Goal: Contribute content

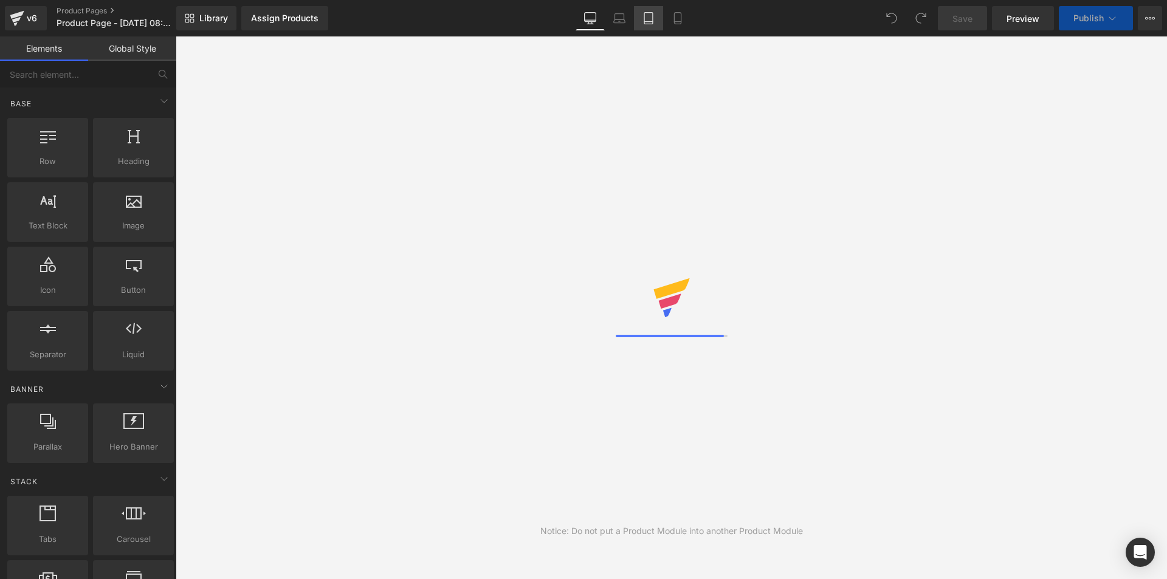
click at [643, 21] on icon at bounding box center [649, 18] width 12 height 12
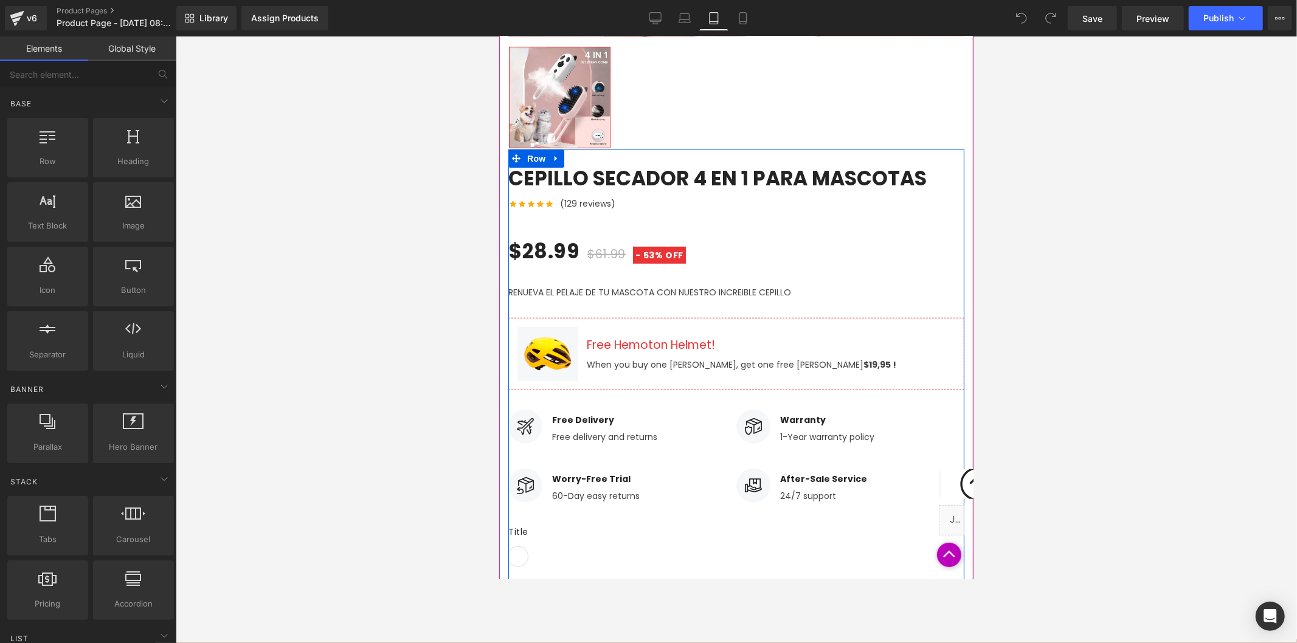
scroll to position [676, 0]
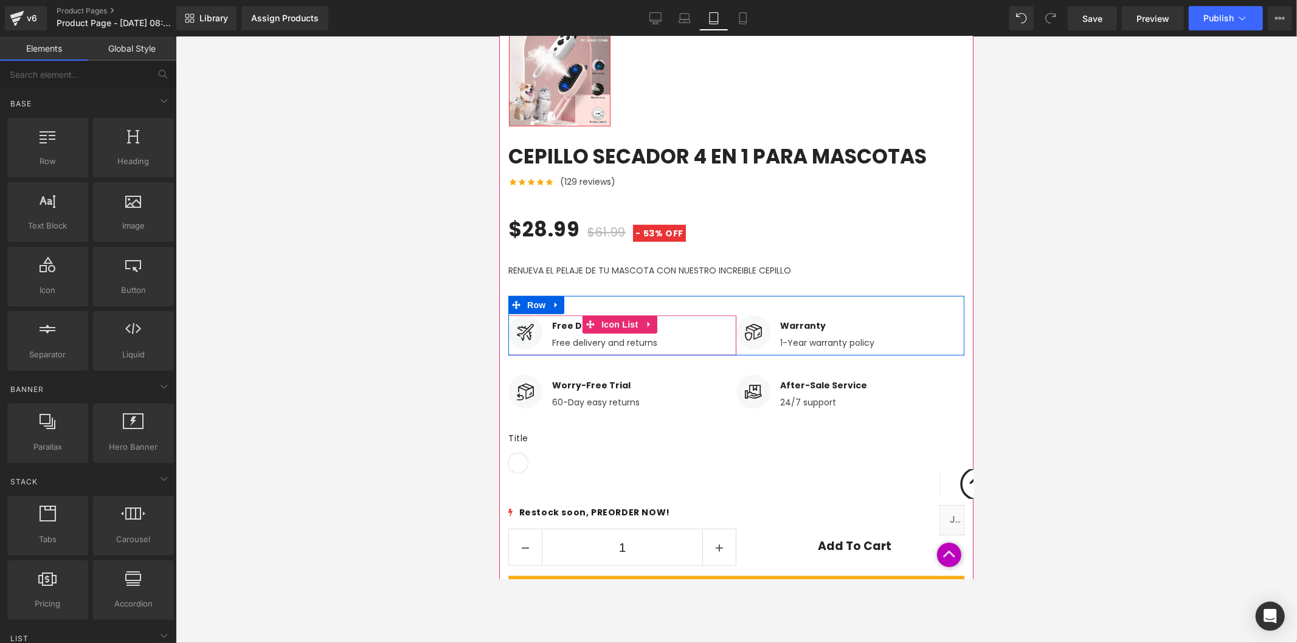
click at [601, 338] on div "Free delivery and returns Text Block" at bounding box center [603, 340] width 105 height 17
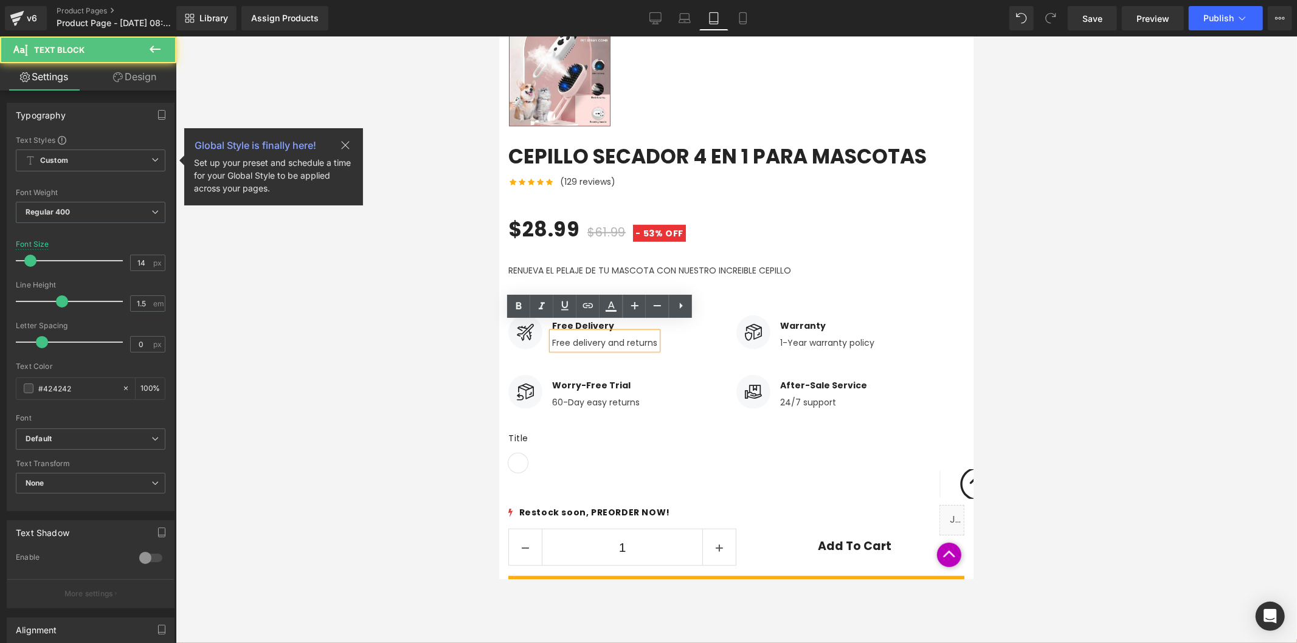
click at [601, 336] on p "Free delivery and returns" at bounding box center [603, 342] width 105 height 13
click at [596, 336] on p "Free delivery and returns" at bounding box center [603, 342] width 105 height 13
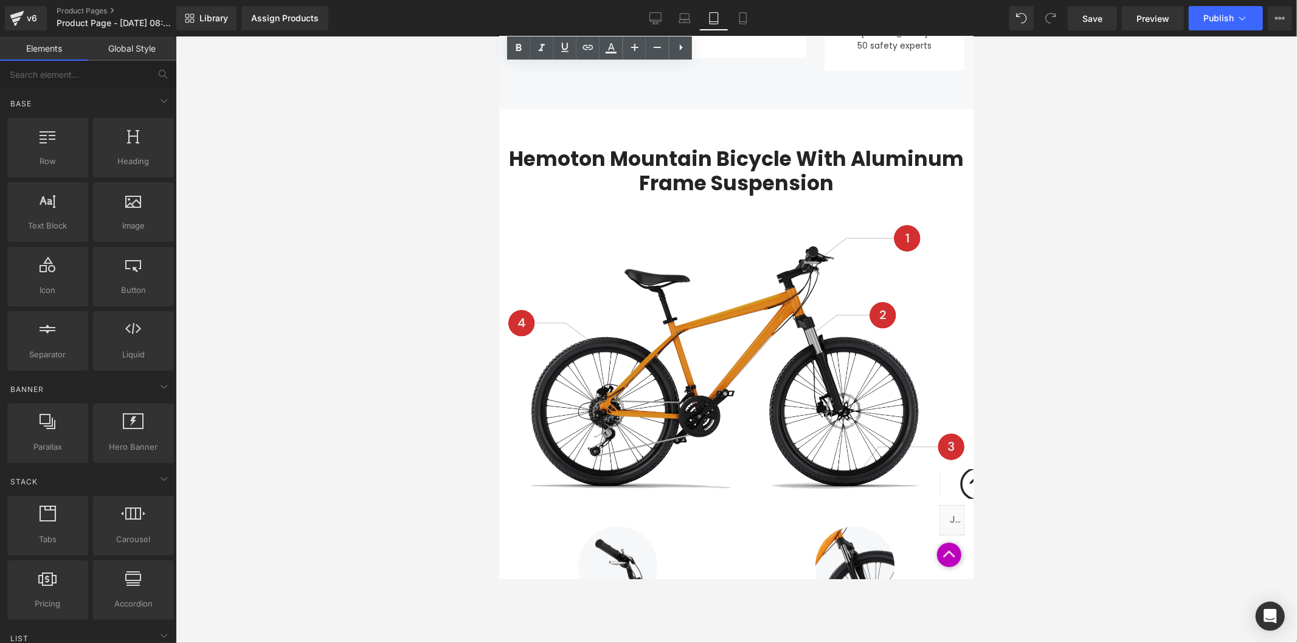
scroll to position [2027, 0]
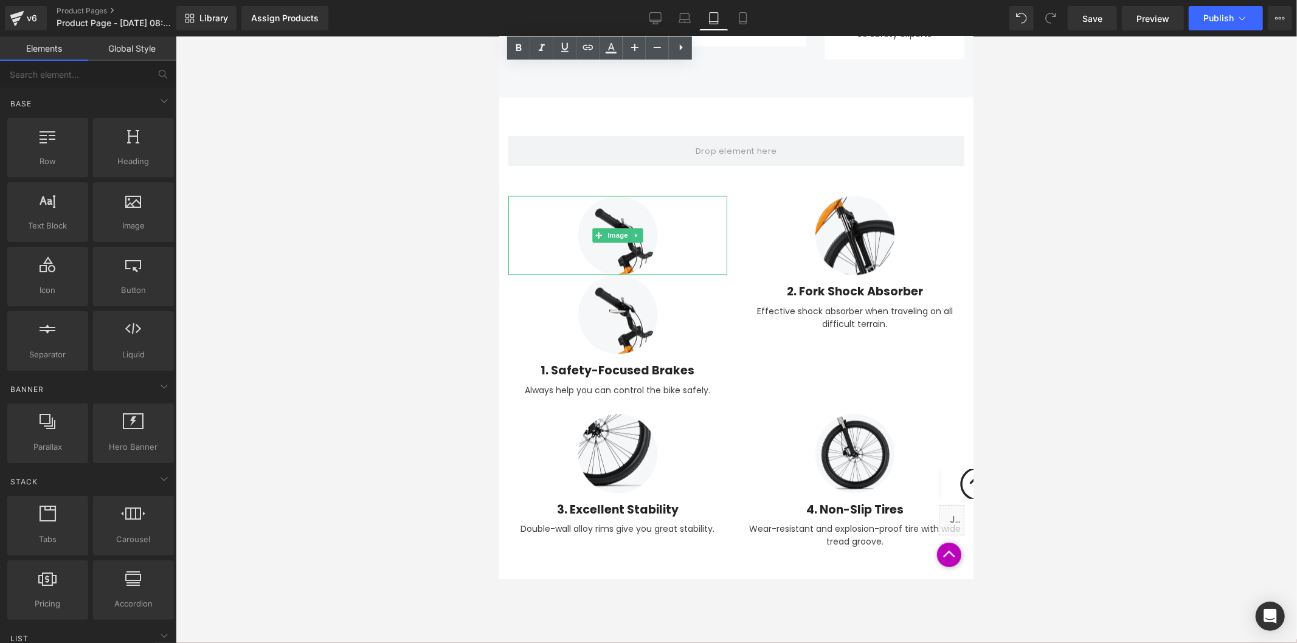
drag, startPoint x: 1087, startPoint y: 401, endPoint x: 588, endPoint y: 357, distance: 500.5
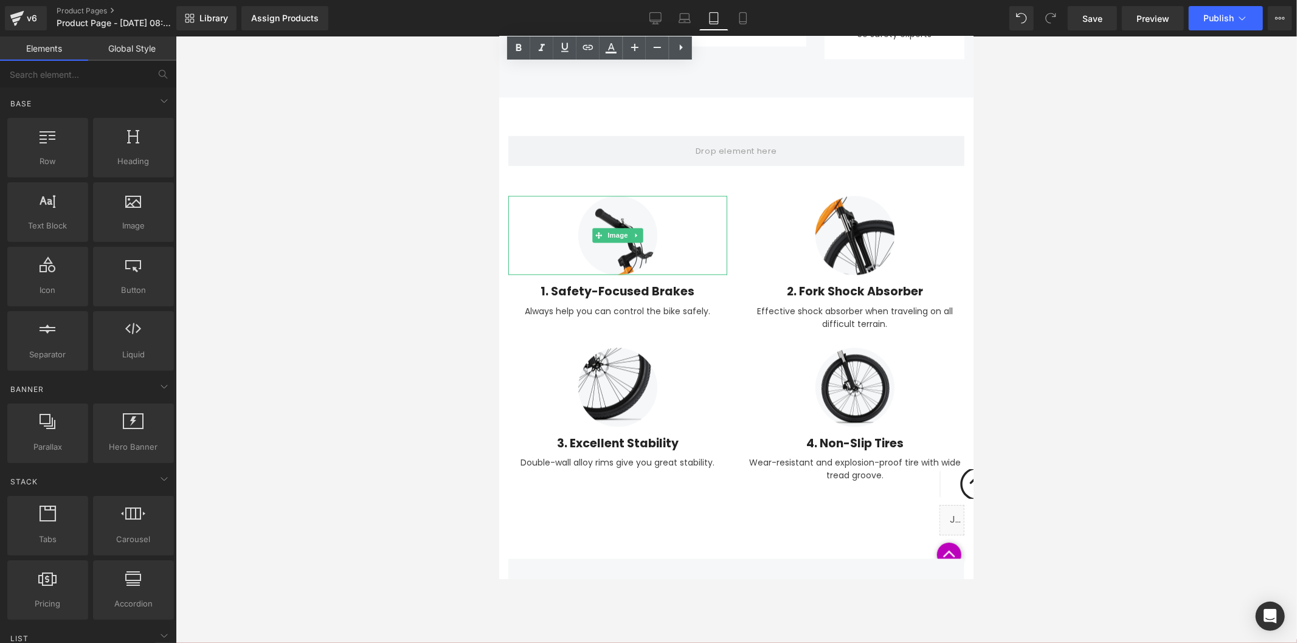
drag, startPoint x: 1110, startPoint y: 393, endPoint x: 610, endPoint y: 356, distance: 501.2
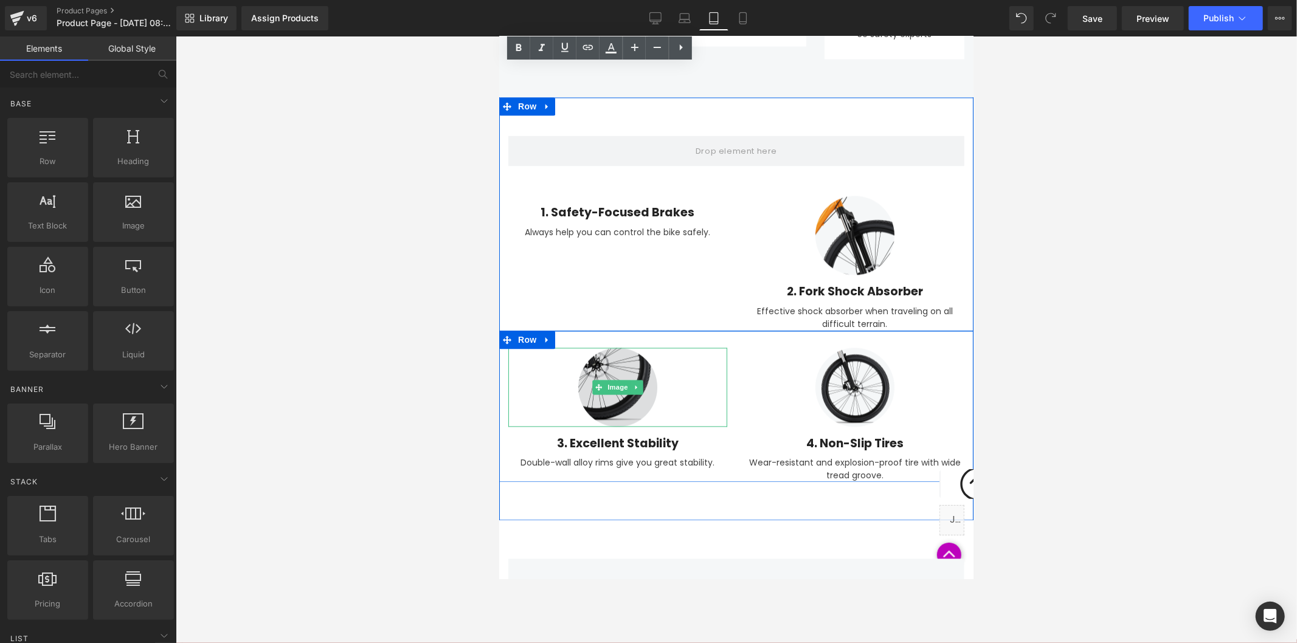
click at [613, 353] on img at bounding box center [617, 386] width 79 height 79
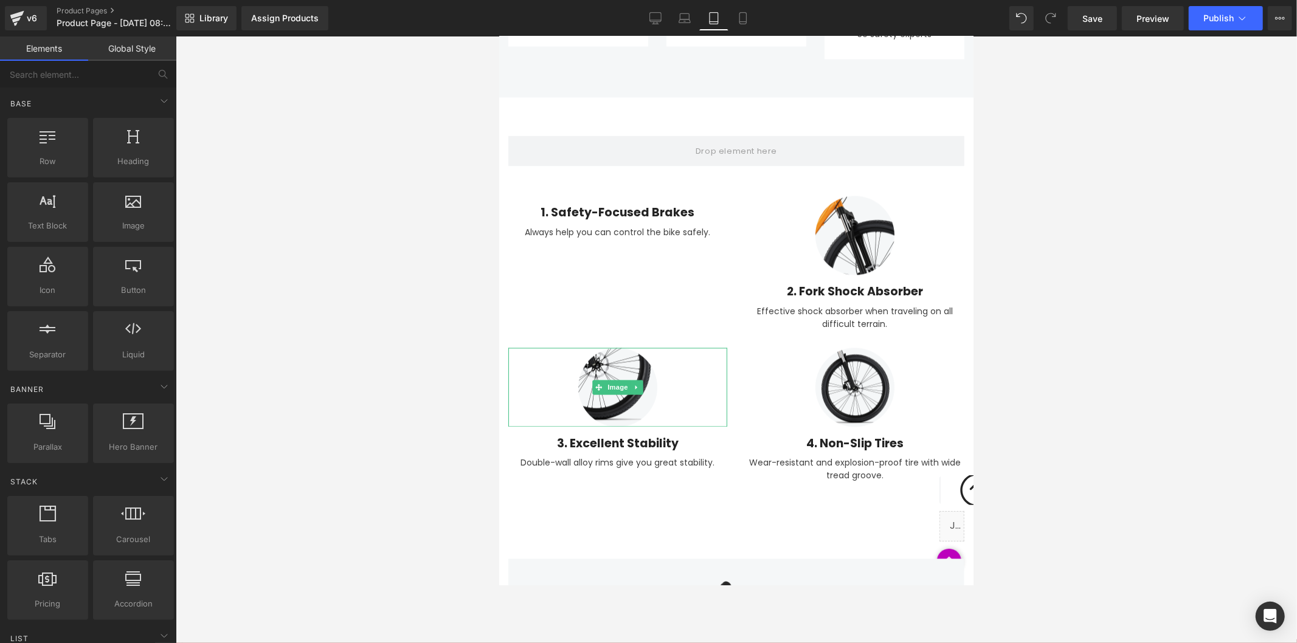
drag, startPoint x: 1093, startPoint y: 518, endPoint x: 606, endPoint y: 471, distance: 489.3
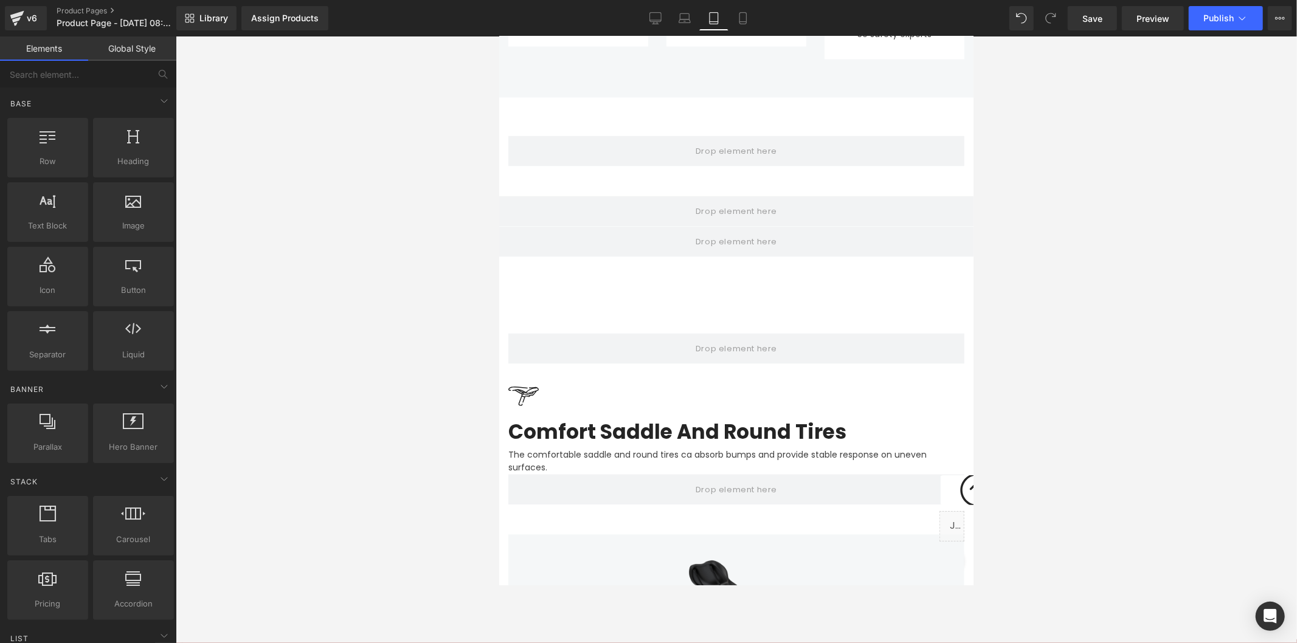
drag, startPoint x: 1187, startPoint y: 524, endPoint x: 690, endPoint y: 488, distance: 499.3
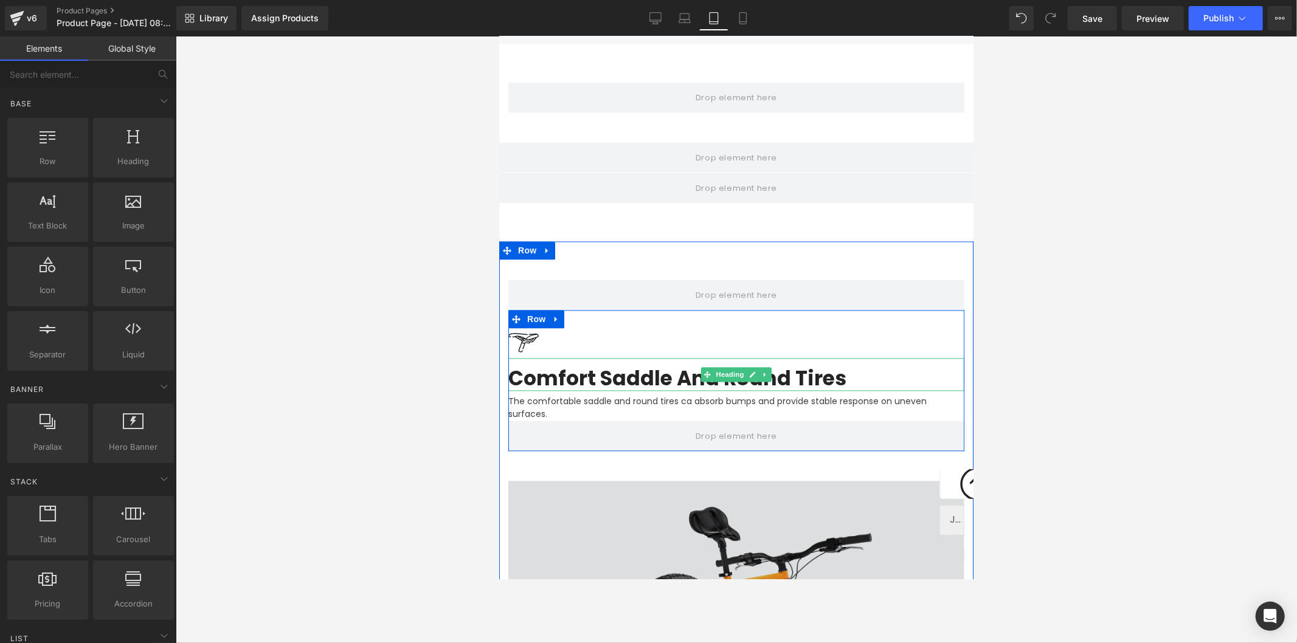
scroll to position [2229, 0]
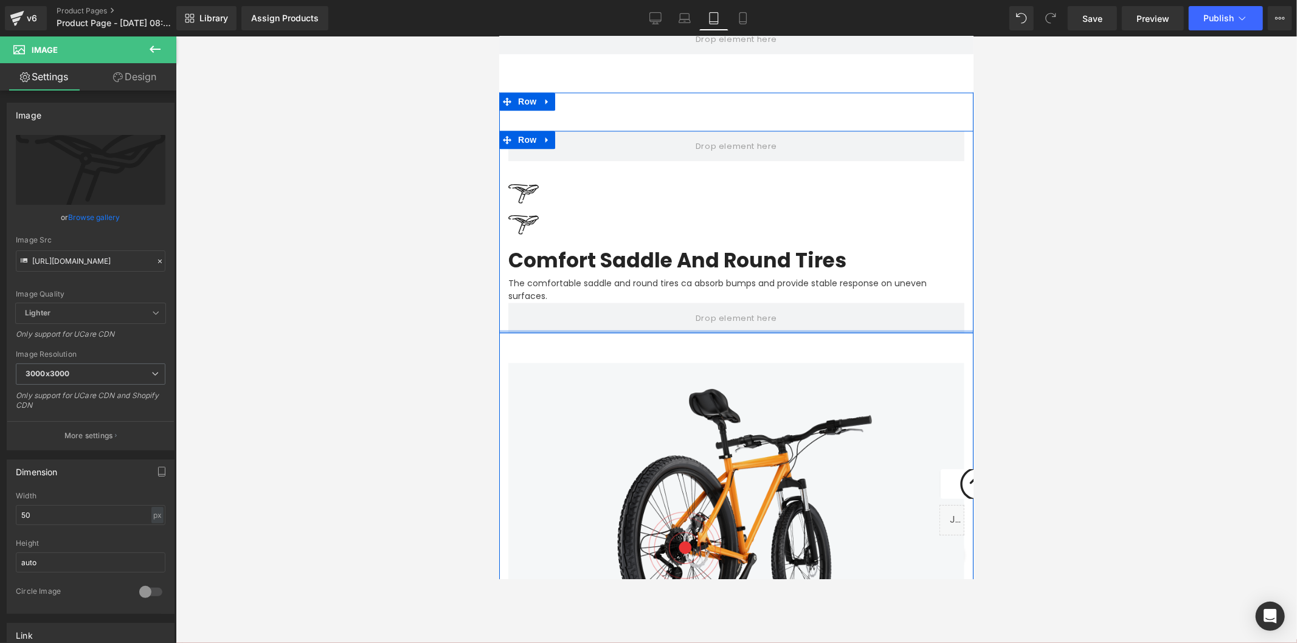
drag, startPoint x: 1187, startPoint y: 311, endPoint x: 677, endPoint y: 244, distance: 513.9
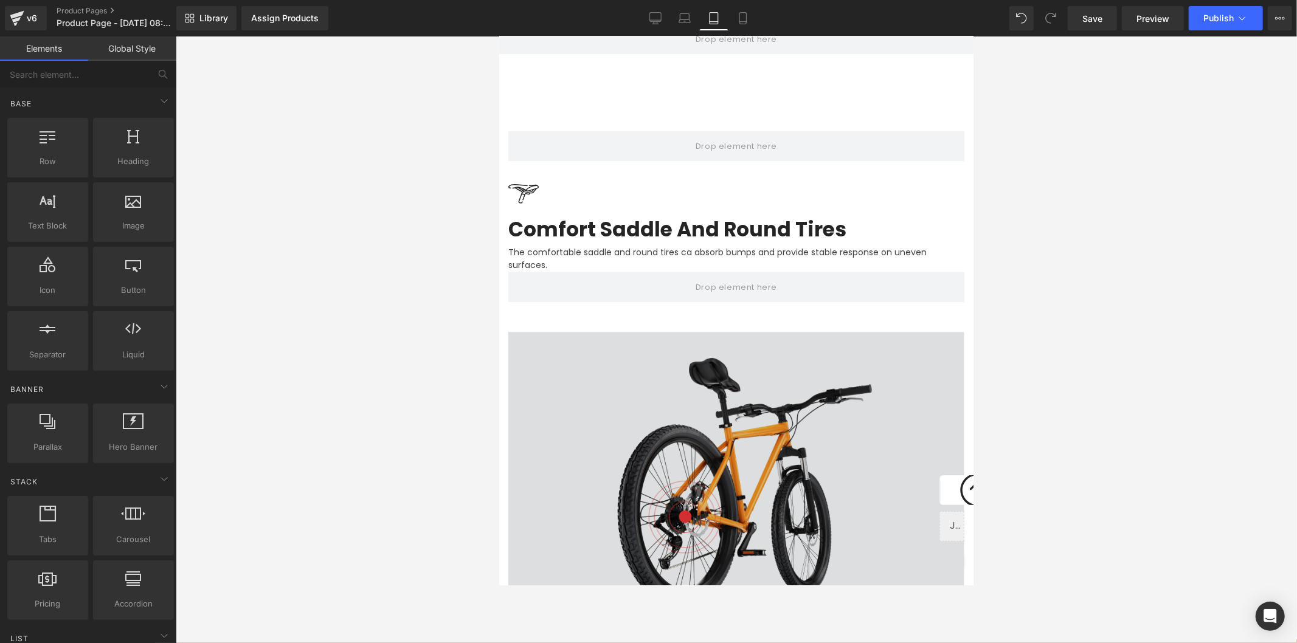
drag, startPoint x: 1176, startPoint y: 369, endPoint x: 677, endPoint y: 328, distance: 500.9
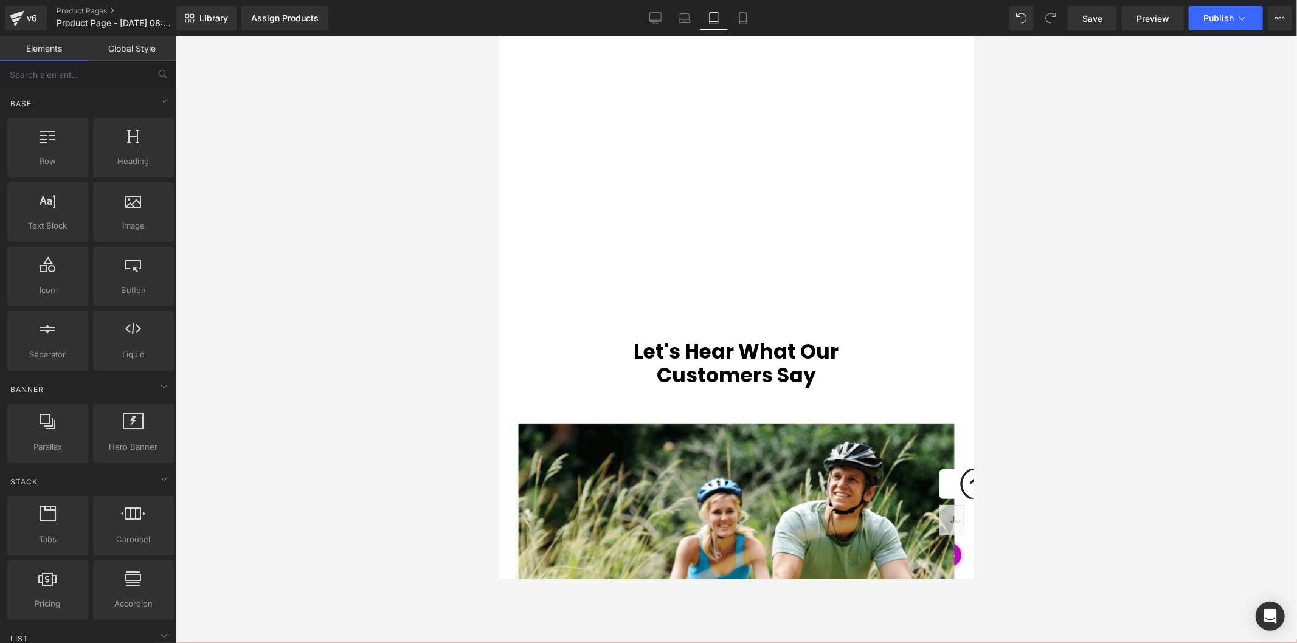
scroll to position [2635, 0]
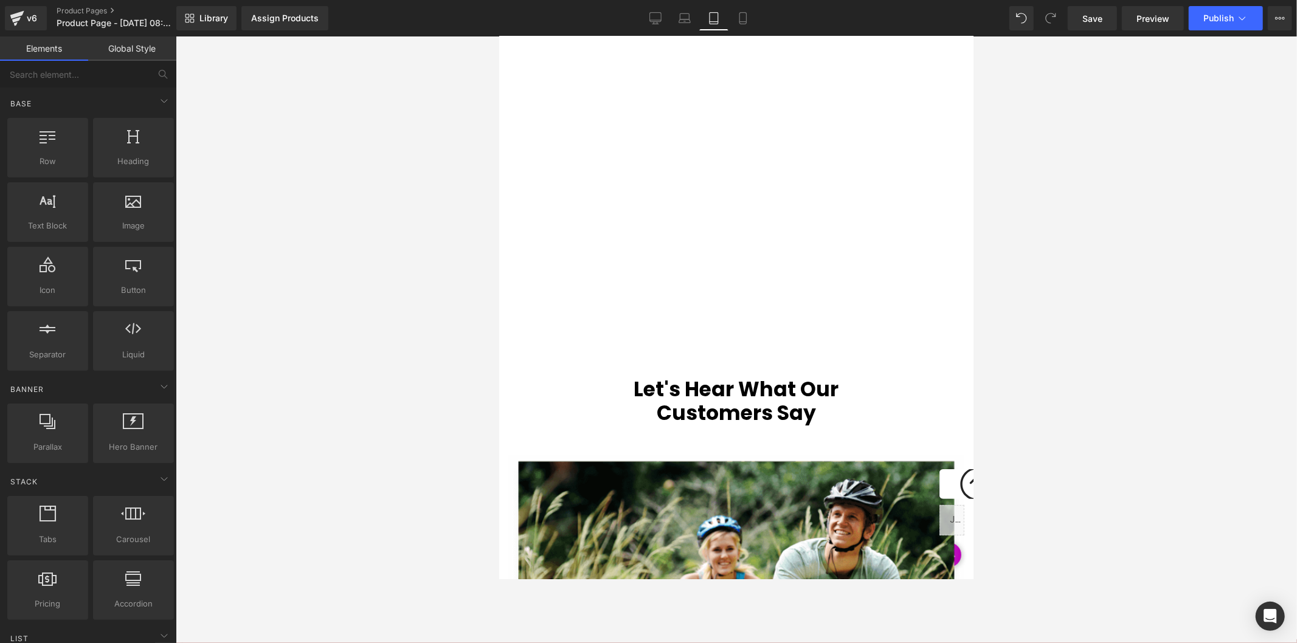
click at [415, 130] on div at bounding box center [736, 339] width 1121 height 607
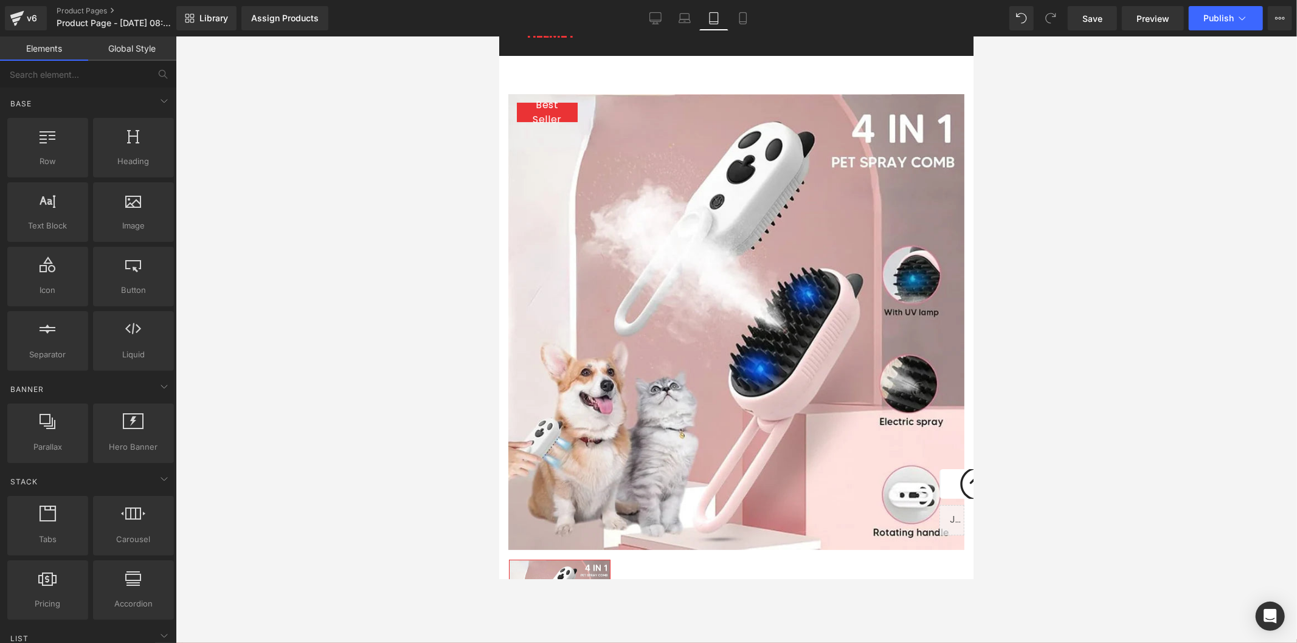
scroll to position [0, 0]
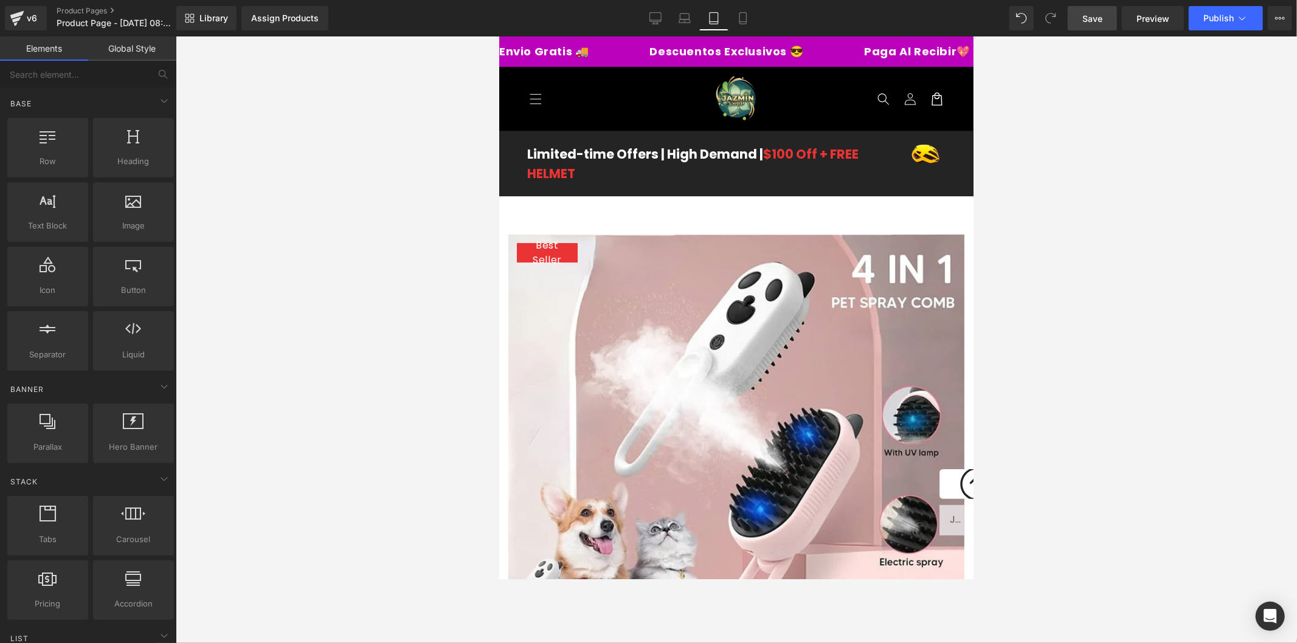
click at [1107, 26] on link "Save" at bounding box center [1092, 18] width 49 height 24
click at [1167, 24] on button "Publish" at bounding box center [1226, 18] width 74 height 24
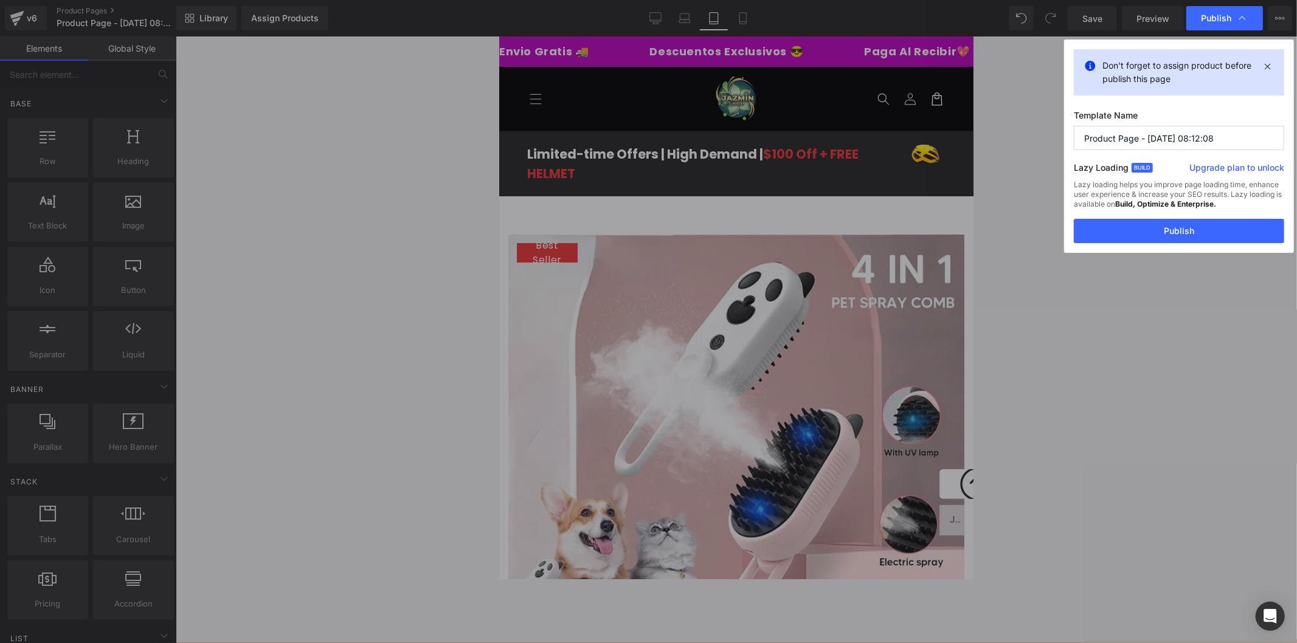
click at [1167, 134] on input "Product Page - [DATE] 08:12:08" at bounding box center [1179, 138] width 210 height 24
type input "white 1"
click at [1158, 226] on button "Publish" at bounding box center [1179, 231] width 210 height 24
